Goal: Information Seeking & Learning: Learn about a topic

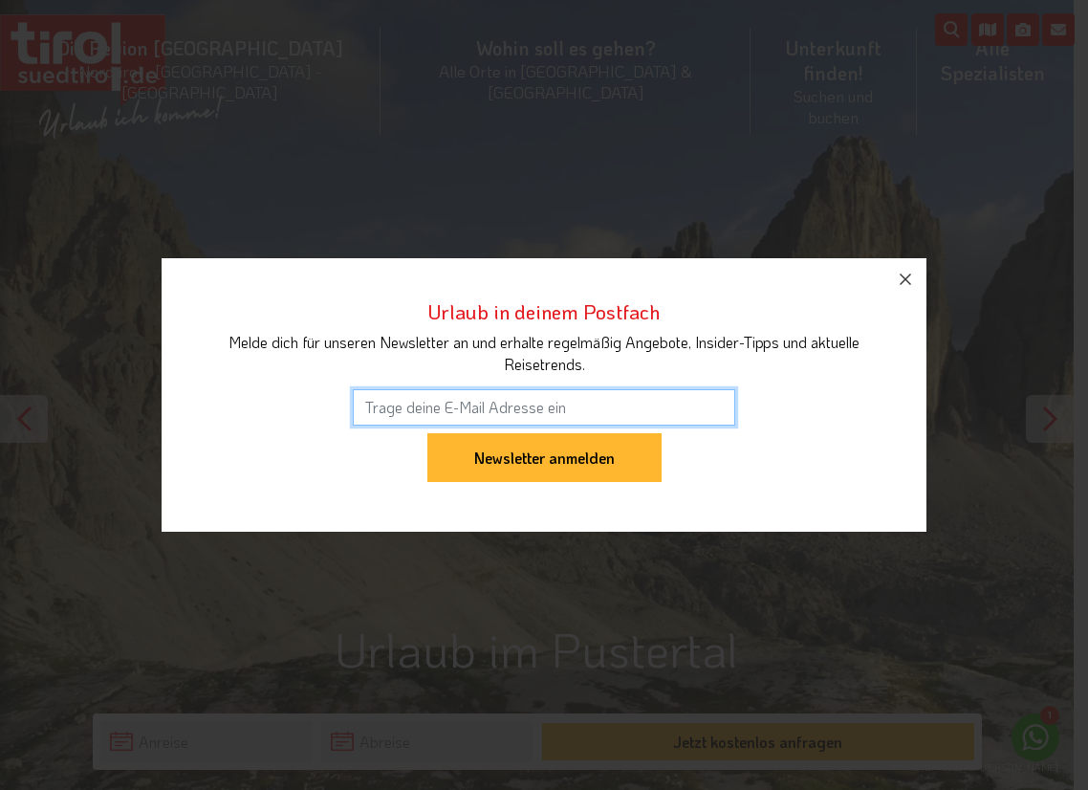
click at [1073, 62] on div "Urlaub in deinem Postfach Melde dich für unseren Newsletter an und erhalte rege…" at bounding box center [544, 395] width 1088 height 790
click at [906, 284] on icon "button" at bounding box center [905, 279] width 23 height 23
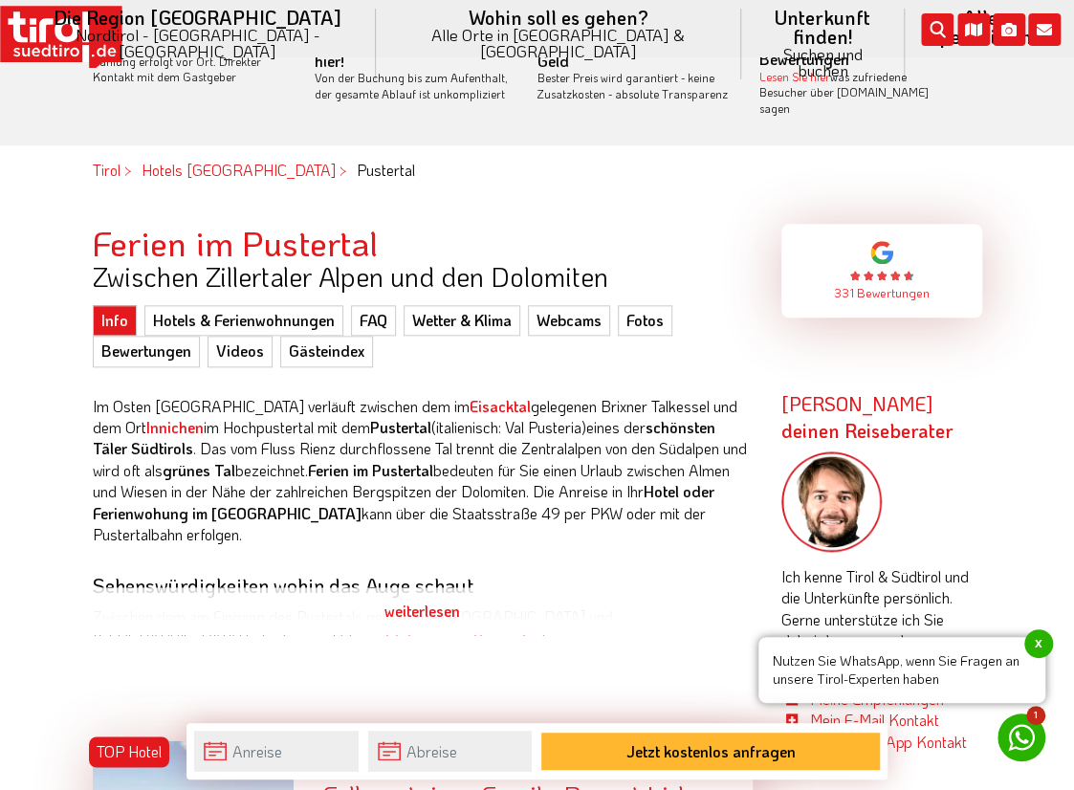
scroll to position [887, 0]
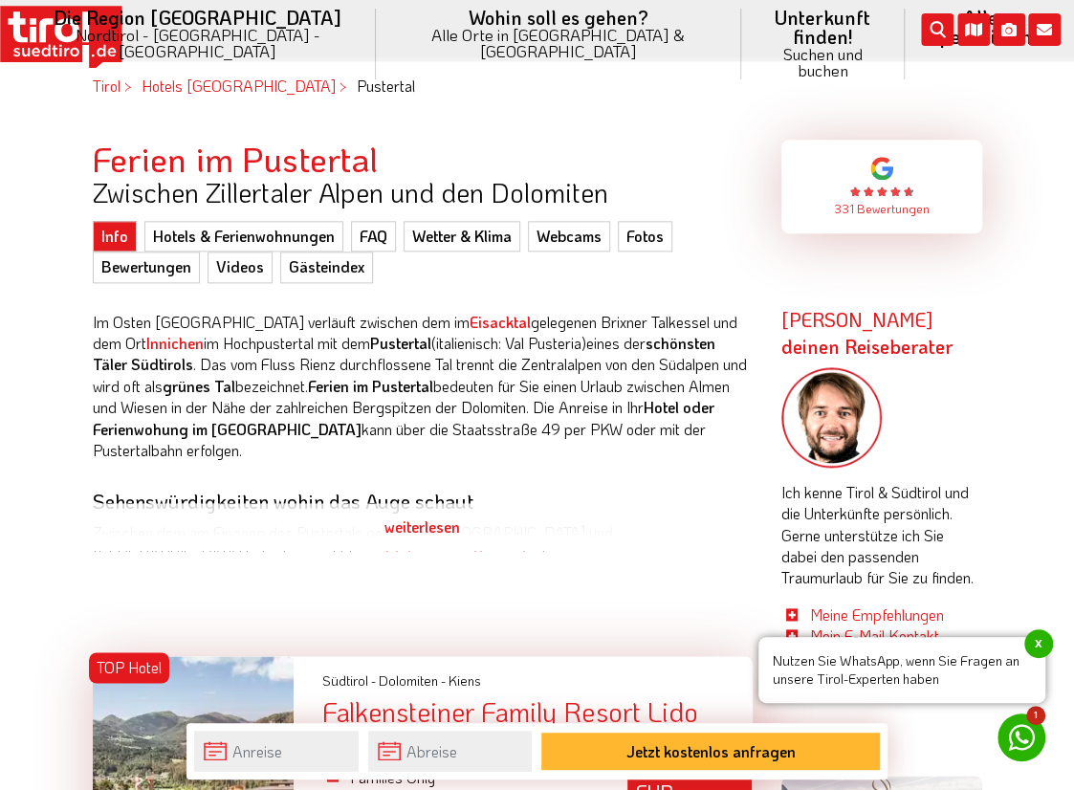
click at [409, 512] on div "weiterlesen" at bounding box center [423, 527] width 660 height 48
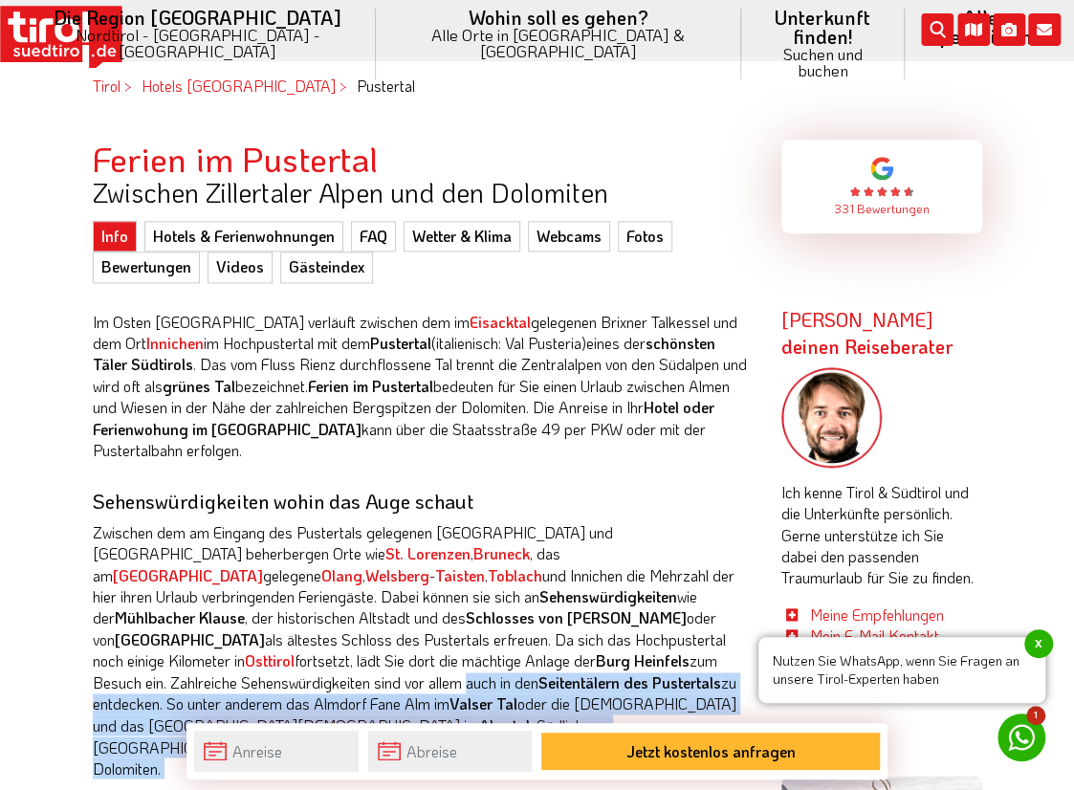
drag, startPoint x: 1081, startPoint y: 117, endPoint x: 561, endPoint y: 638, distance: 736.3
click at [561, 638] on div "Im Osten [GEOGRAPHIC_DATA] verläuft zwischen dem im [GEOGRAPHIC_DATA] gelegenen…" at bounding box center [423, 679] width 660 height 793
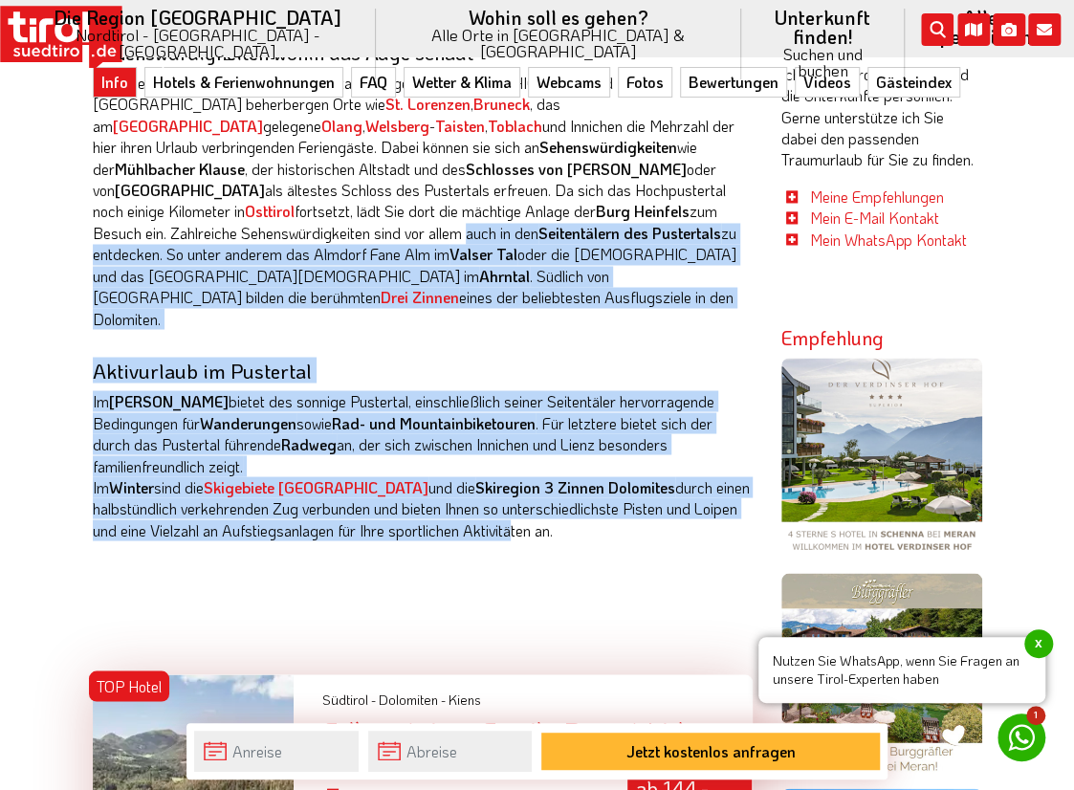
scroll to position [1314, 0]
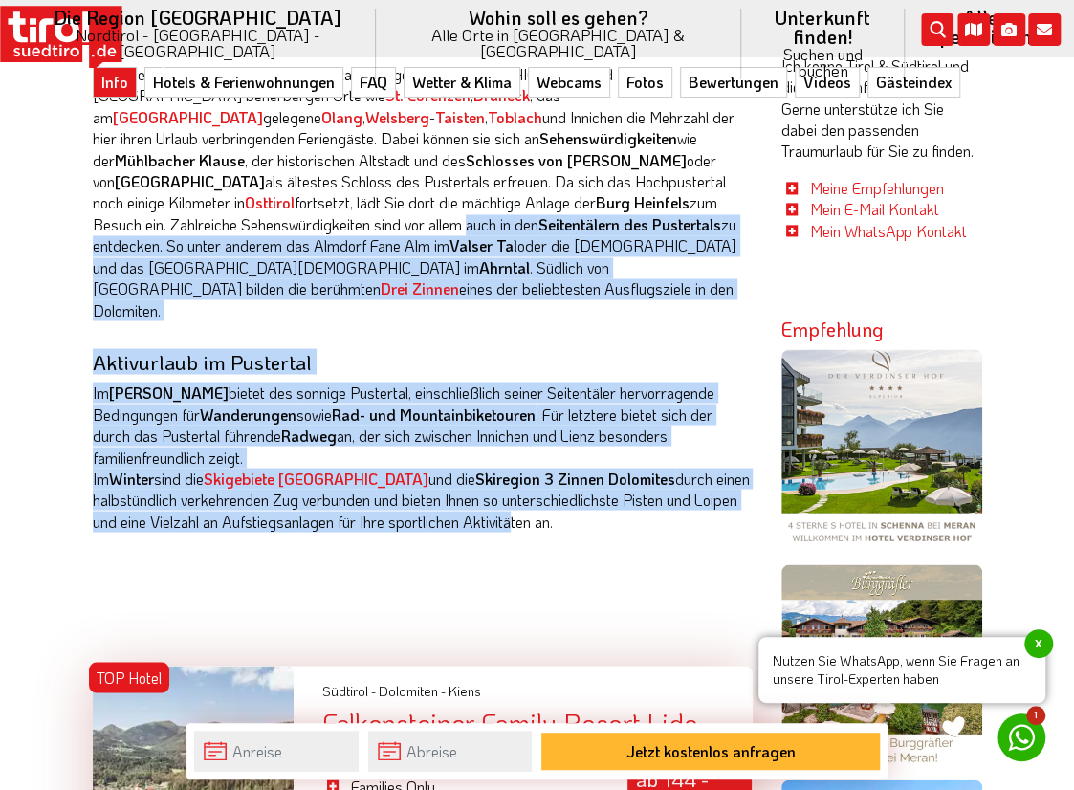
click at [708, 321] on div "Im Osten [GEOGRAPHIC_DATA] verläuft zwischen dem im [GEOGRAPHIC_DATA] gelegenen…" at bounding box center [423, 207] width 660 height 707
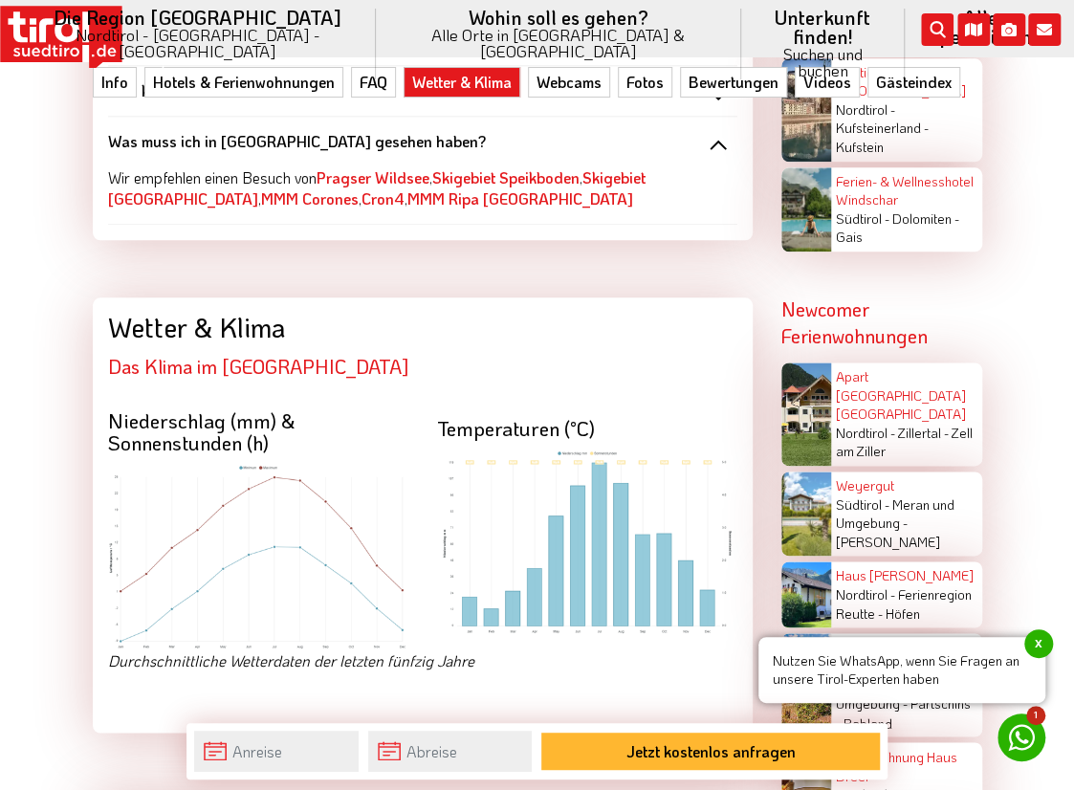
scroll to position [4177, 0]
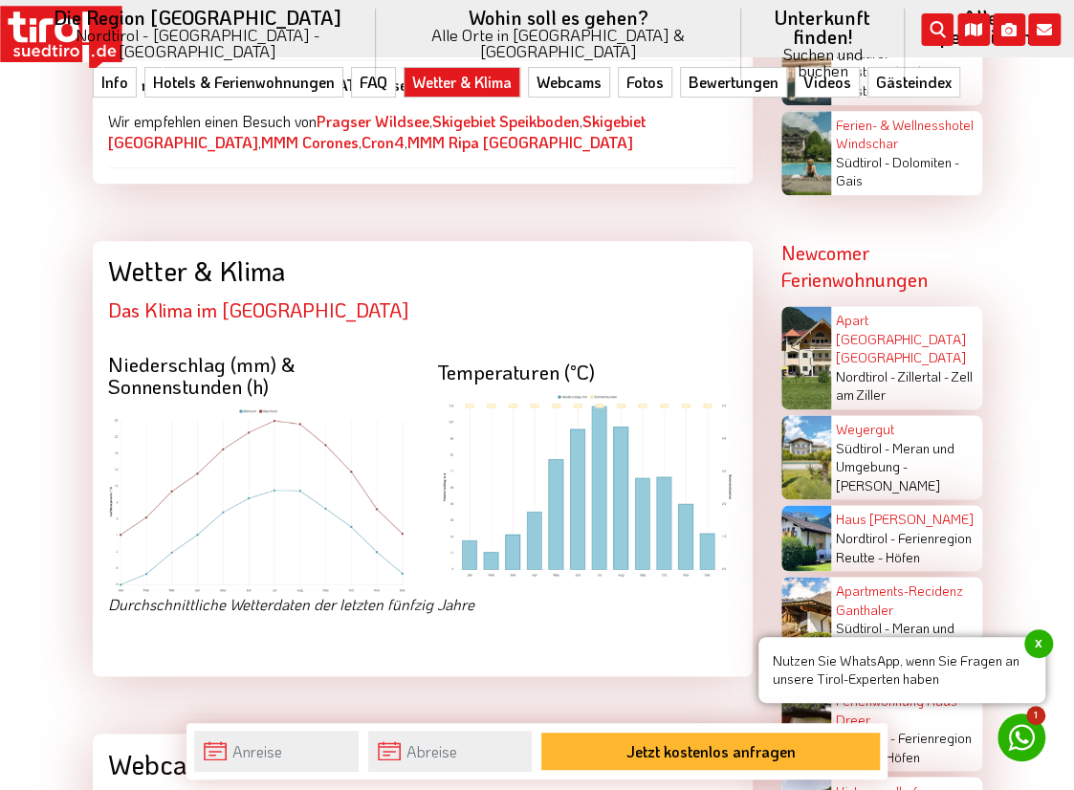
click at [594, 481] on div "Temperaturen (°C)" at bounding box center [587, 465] width 329 height 255
click at [648, 393] on img at bounding box center [587, 486] width 300 height 186
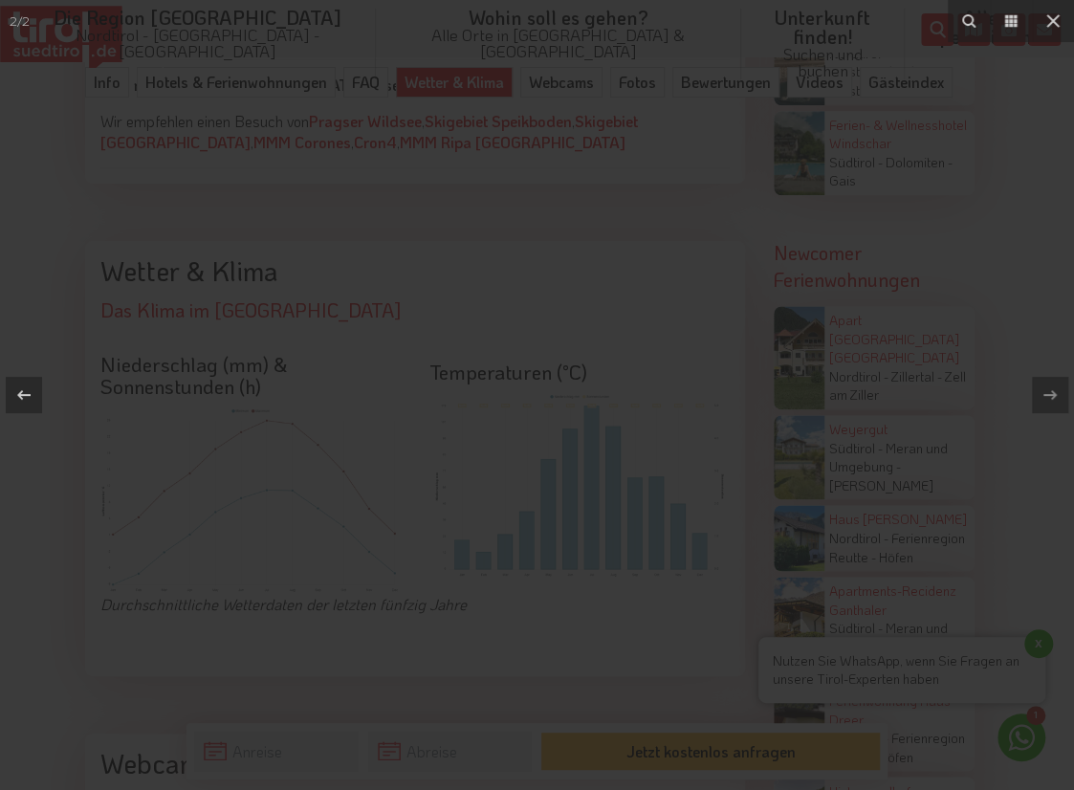
click at [648, 333] on div at bounding box center [537, 395] width 1074 height 790
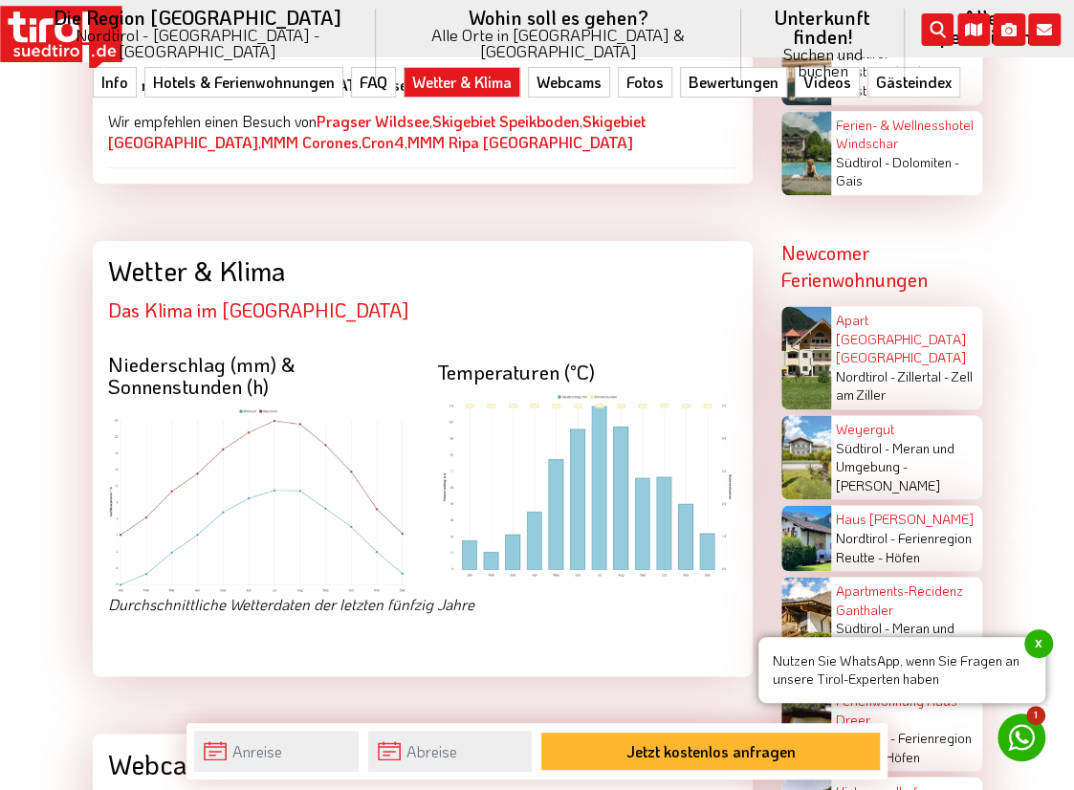
click at [648, 393] on img at bounding box center [587, 486] width 300 height 186
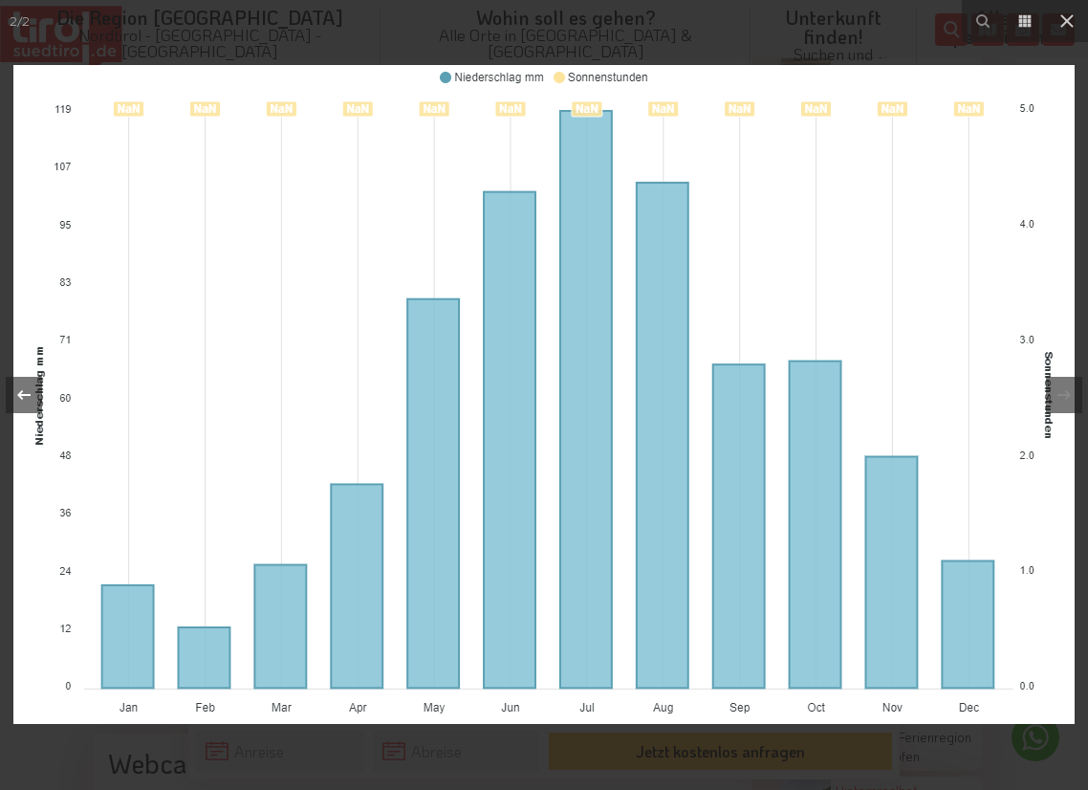
click at [21, 393] on icon at bounding box center [23, 394] width 23 height 23
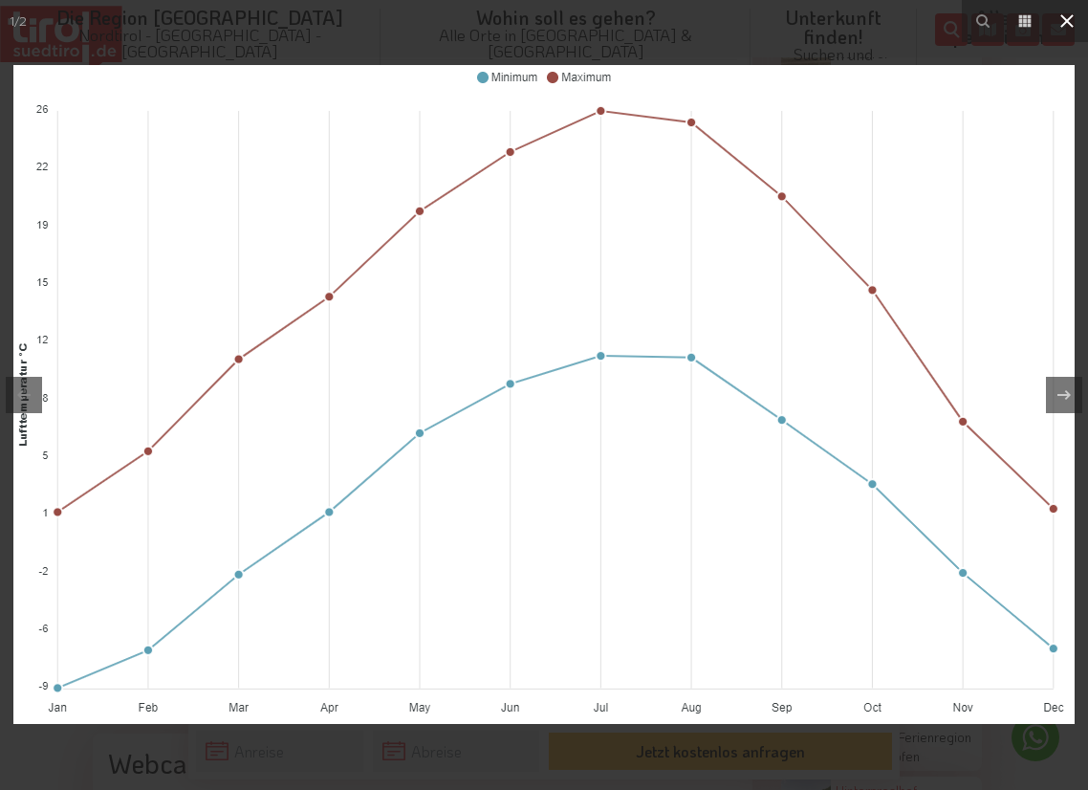
click at [1068, 20] on icon at bounding box center [1066, 20] width 13 height 13
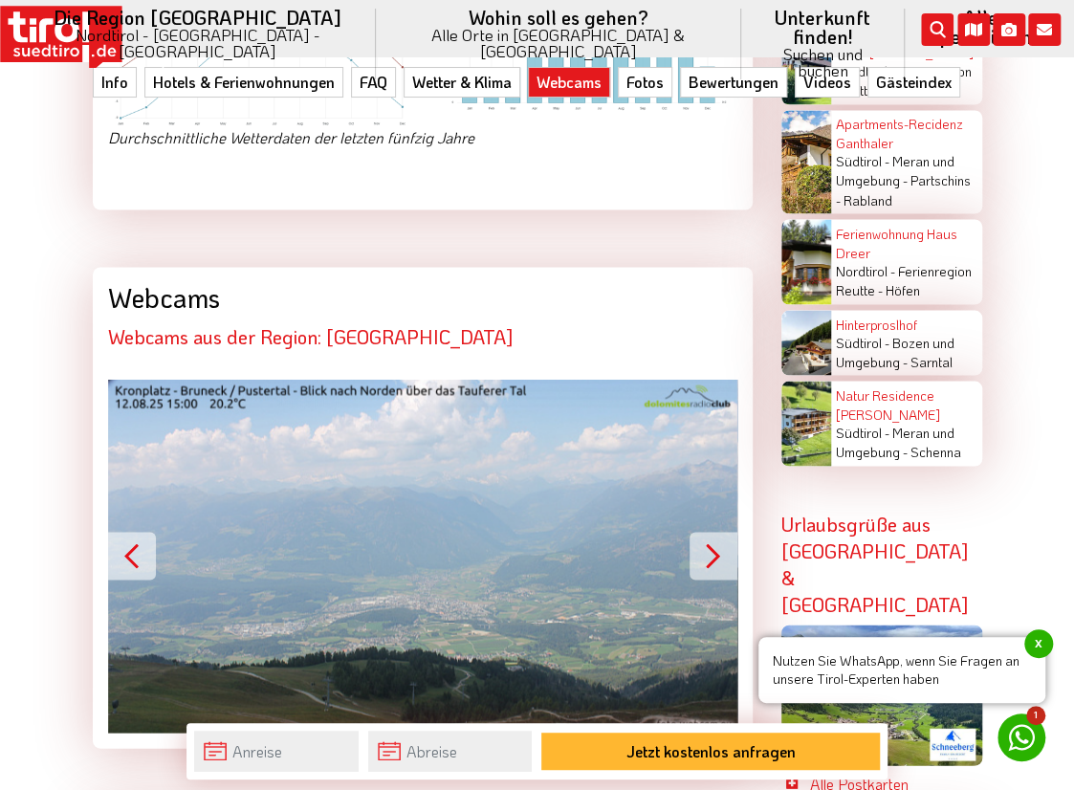
scroll to position [4651, 0]
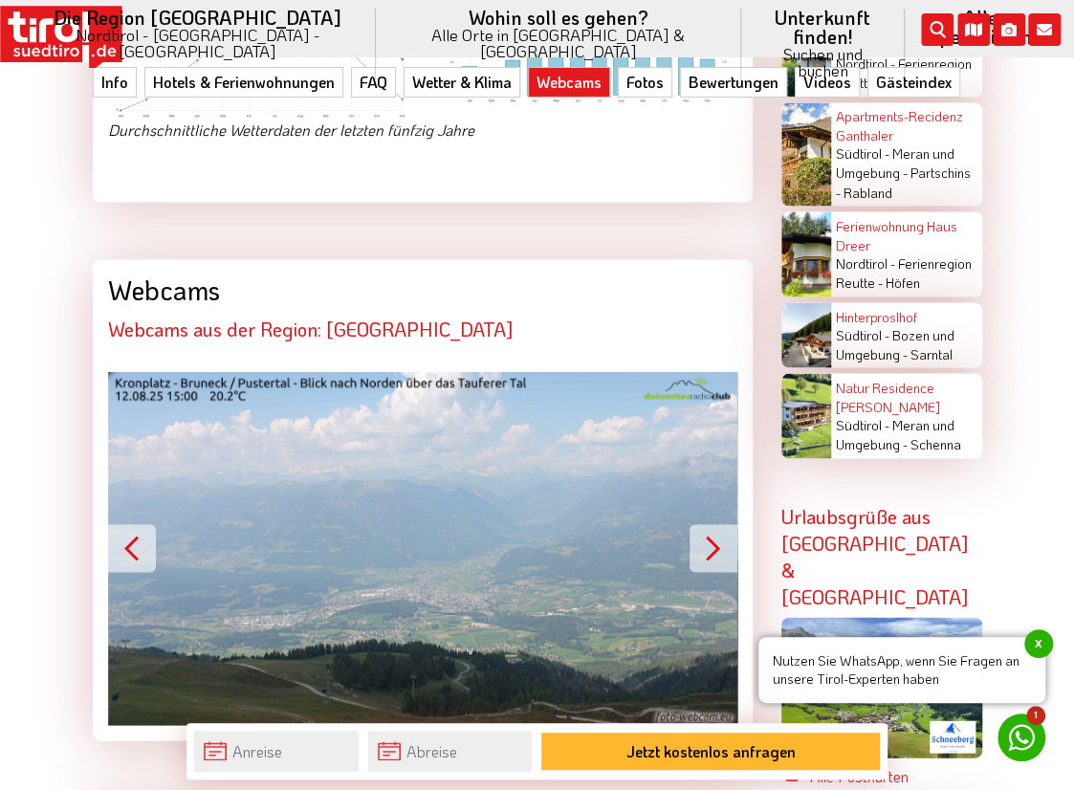
click at [709, 524] on button "Next" at bounding box center [713, 548] width 48 height 48
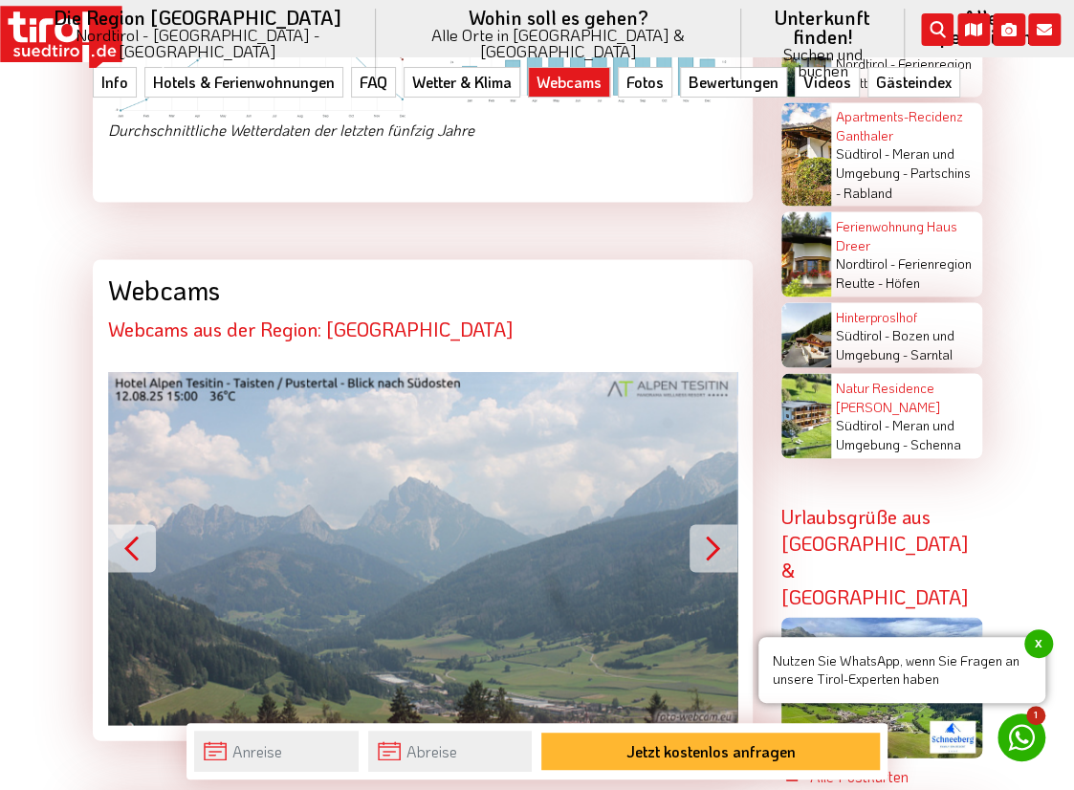
click at [709, 524] on button "Next" at bounding box center [713, 548] width 48 height 48
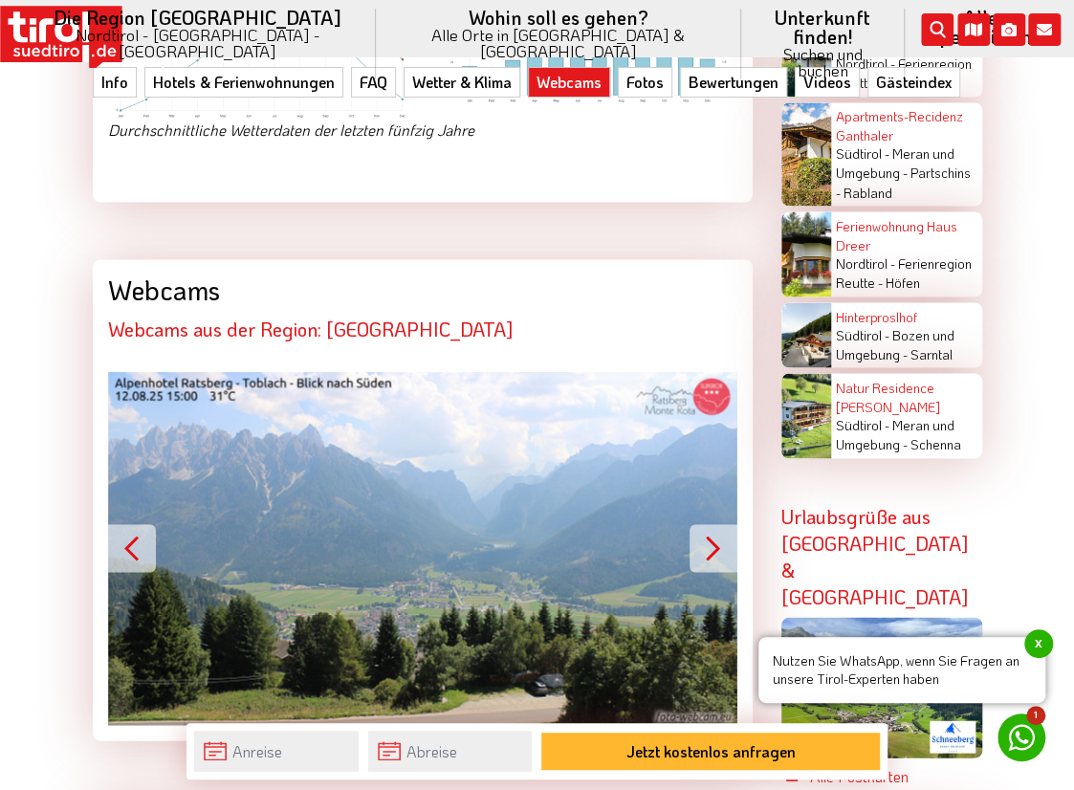
click at [709, 524] on button "Next" at bounding box center [713, 548] width 48 height 48
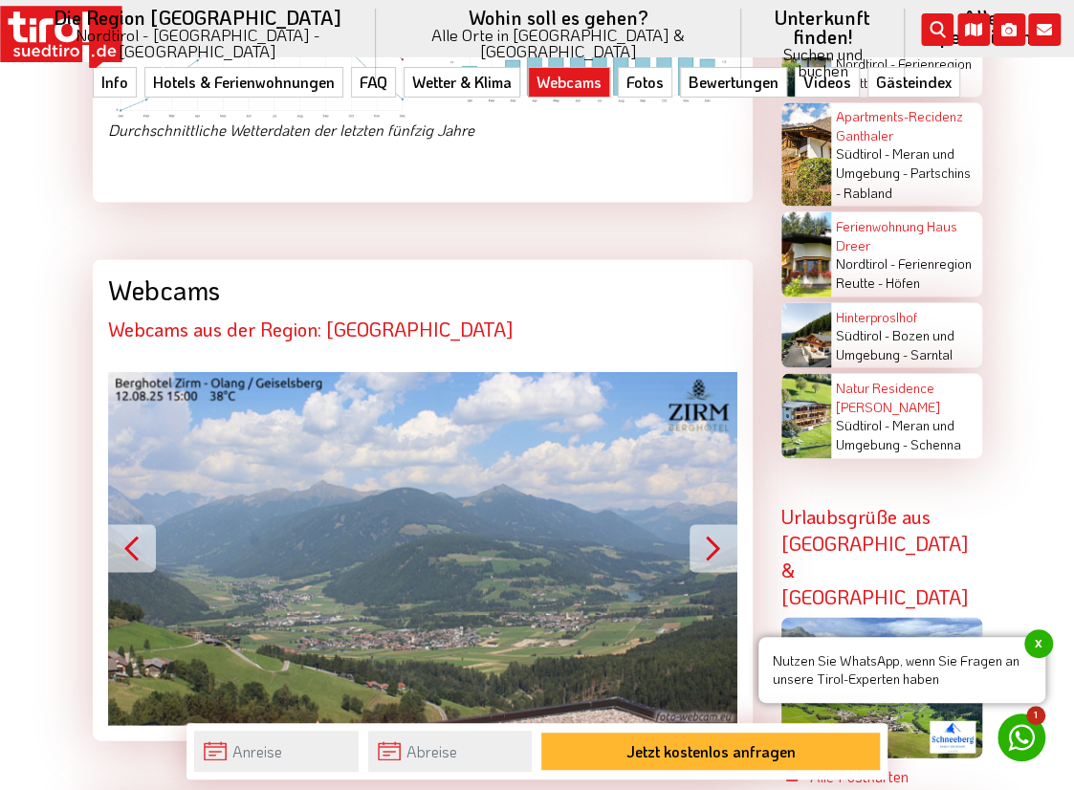
click at [709, 524] on button "Next" at bounding box center [713, 548] width 48 height 48
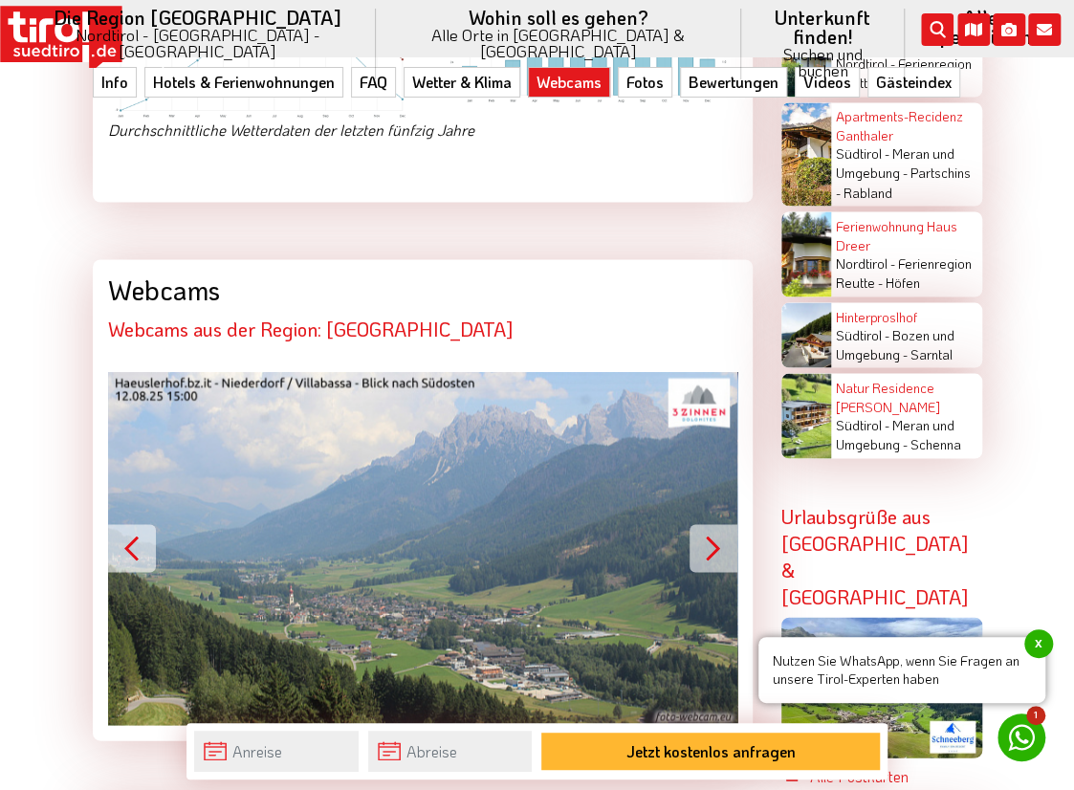
click at [709, 524] on button "Next" at bounding box center [713, 548] width 48 height 48
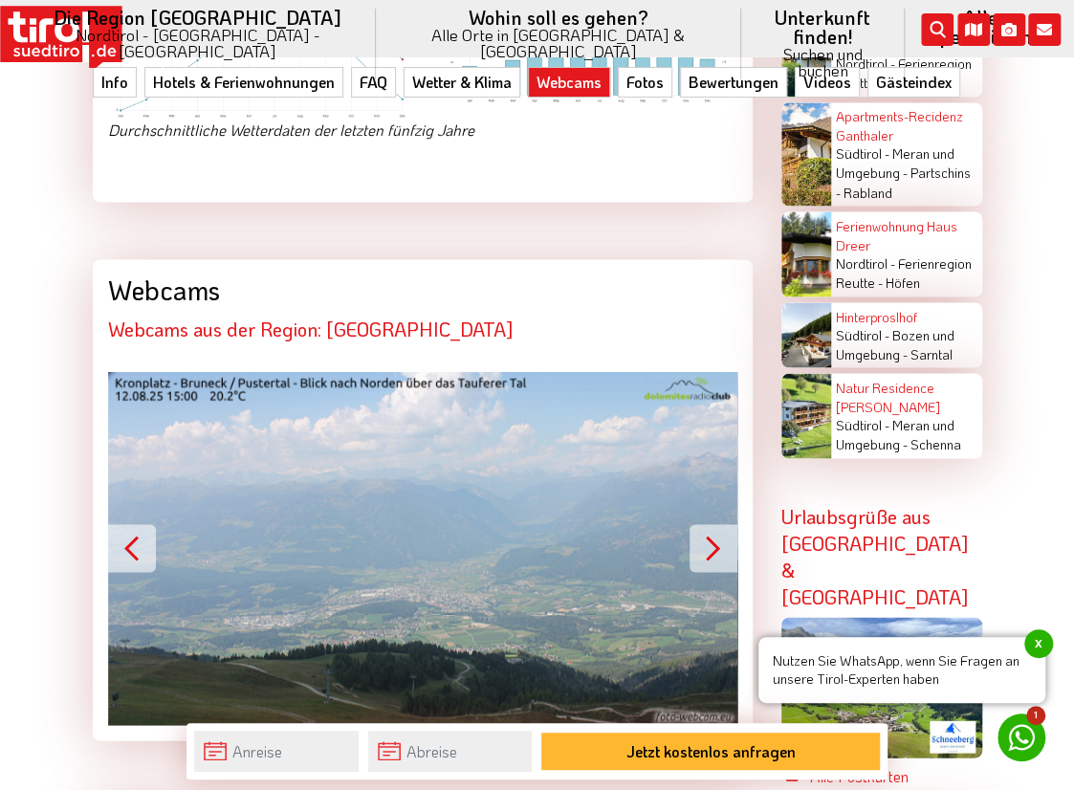
click at [709, 524] on button "Next" at bounding box center [713, 548] width 48 height 48
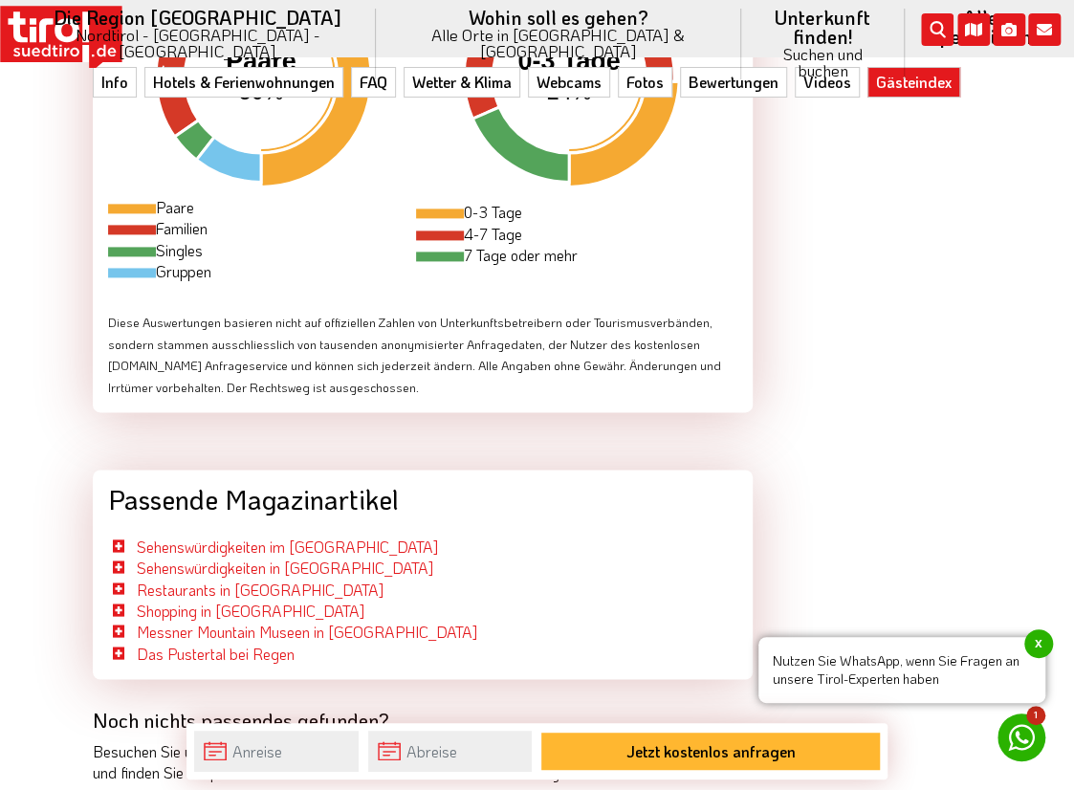
scroll to position [7582, 0]
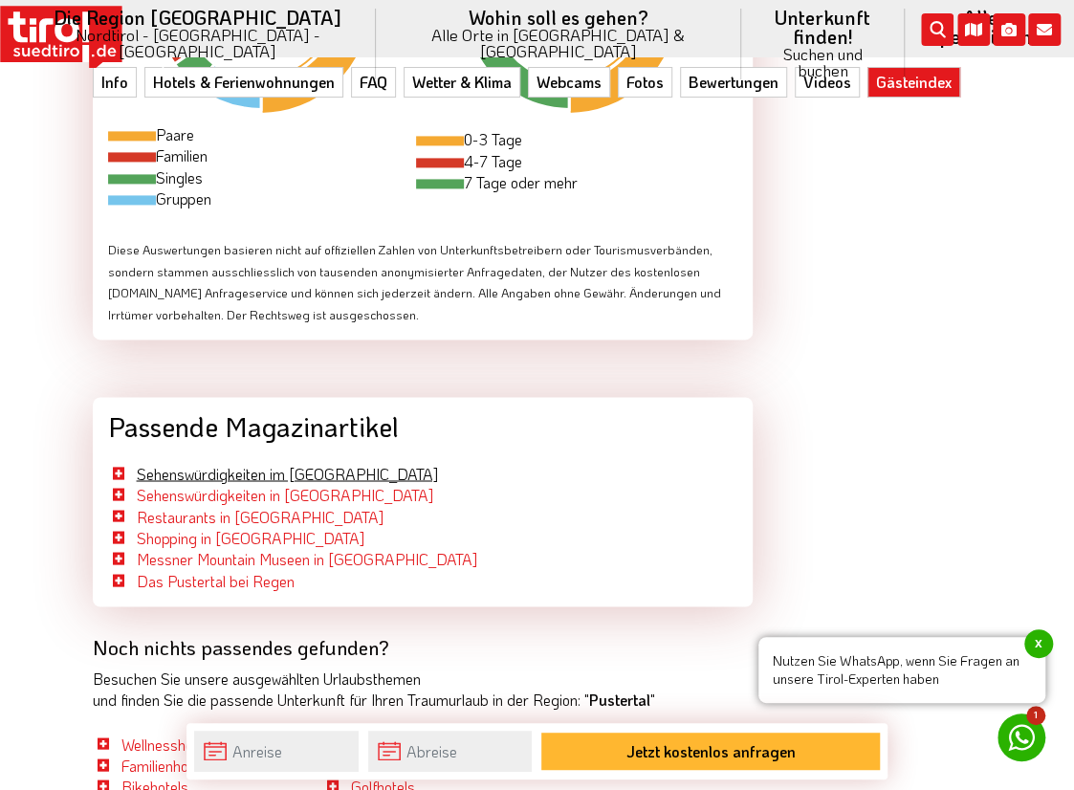
click at [153, 463] on link "Sehenswürdigkeiten im [GEOGRAPHIC_DATA]" at bounding box center [287, 473] width 301 height 20
